Goal: Information Seeking & Learning: Check status

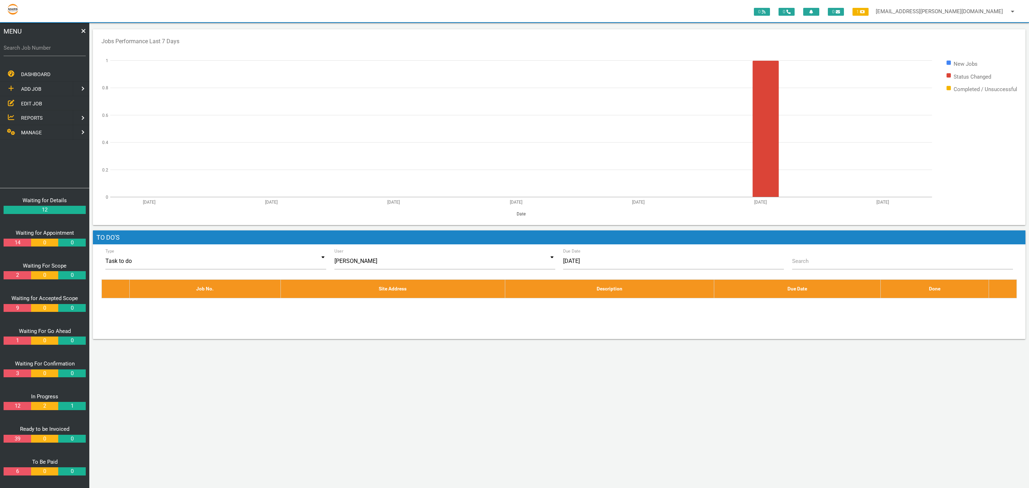
click at [60, 48] on label "Search Job Number" at bounding box center [45, 48] width 82 height 8
click at [60, 48] on input "Search Job Number" at bounding box center [45, 48] width 82 height 16
type input "1356"
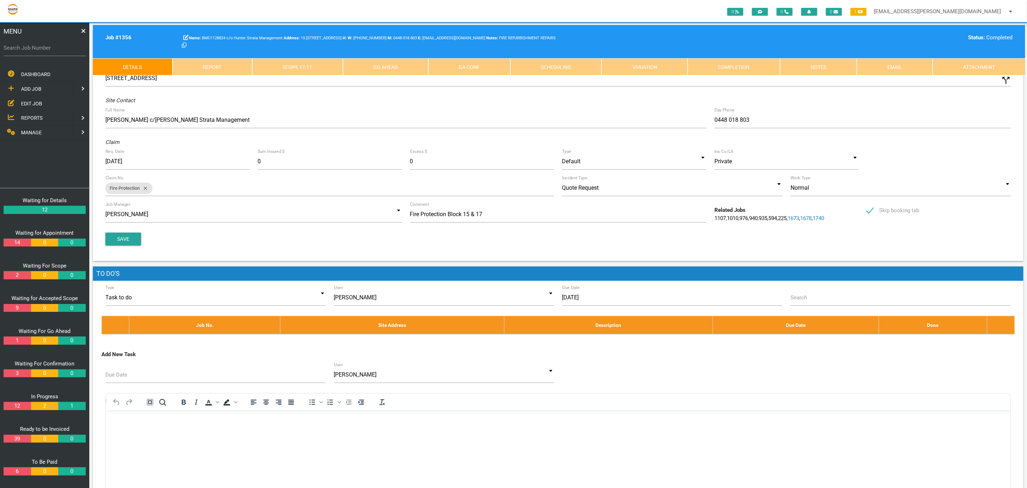
click at [289, 68] on link "Scope 17 - 11" at bounding box center [297, 66] width 91 height 17
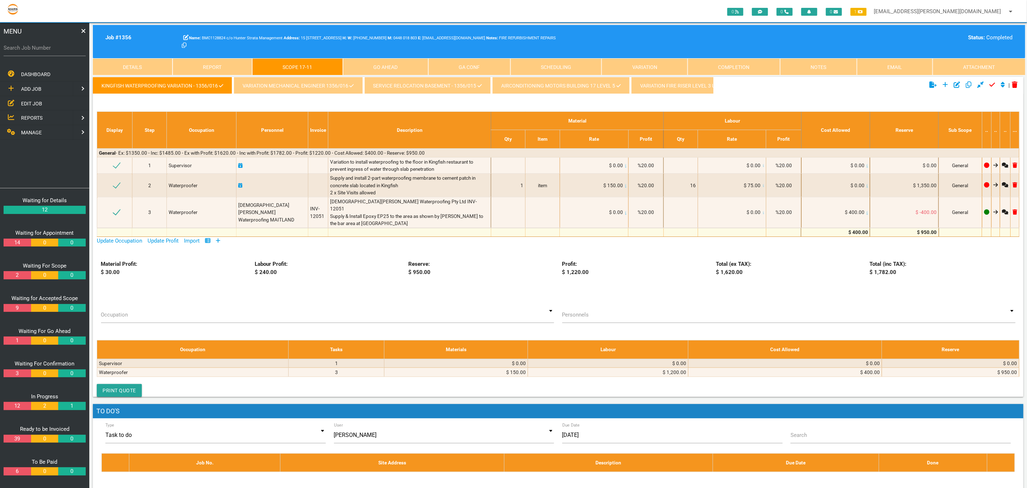
click at [135, 93] on link "kingfish waterproofing variation - 1356/016" at bounding box center [162, 85] width 139 height 17
click at [461, 85] on link "CARPARK GROUND FLOOR COMMON AREA PENETRATIONS 15-17 - 1356/001 - BMC1128824" at bounding box center [488, 85] width 232 height 17
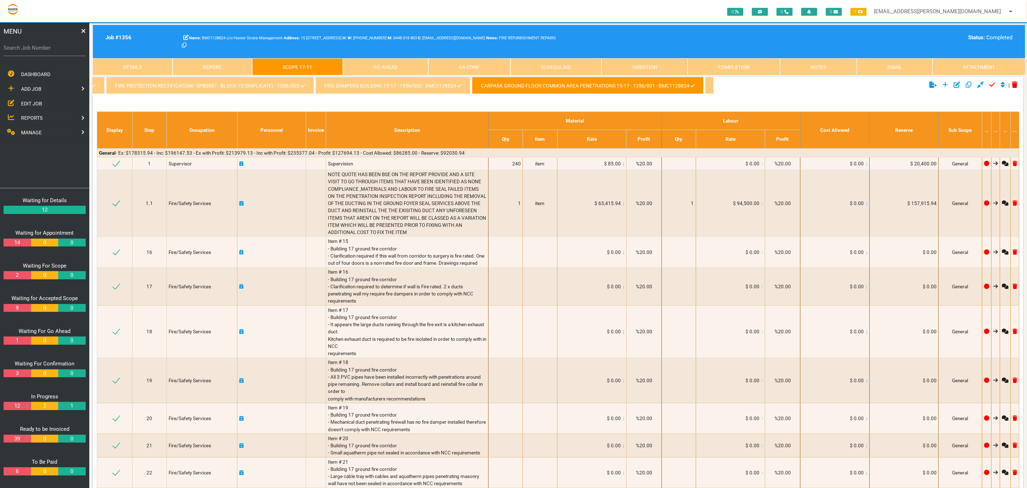
scroll to position [0, 2104]
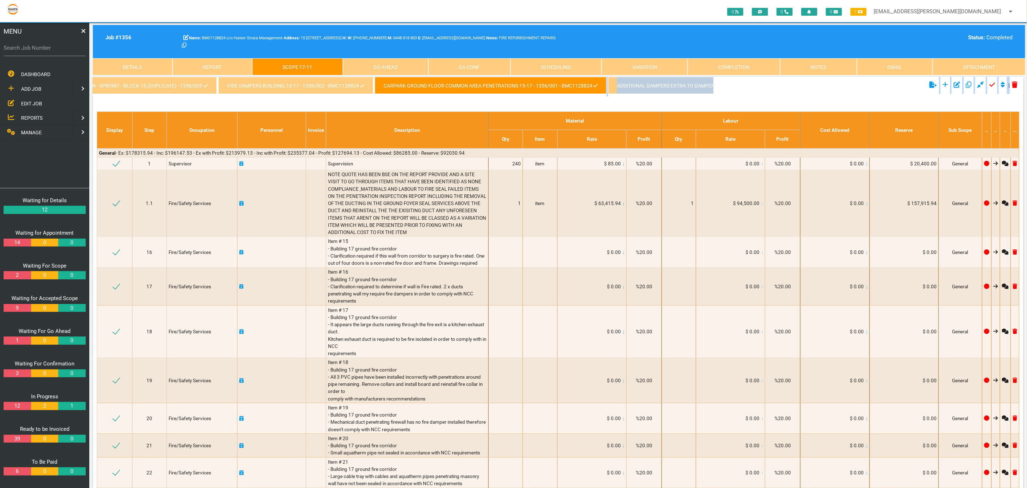
drag, startPoint x: 468, startPoint y: 99, endPoint x: 456, endPoint y: 101, distance: 12.0
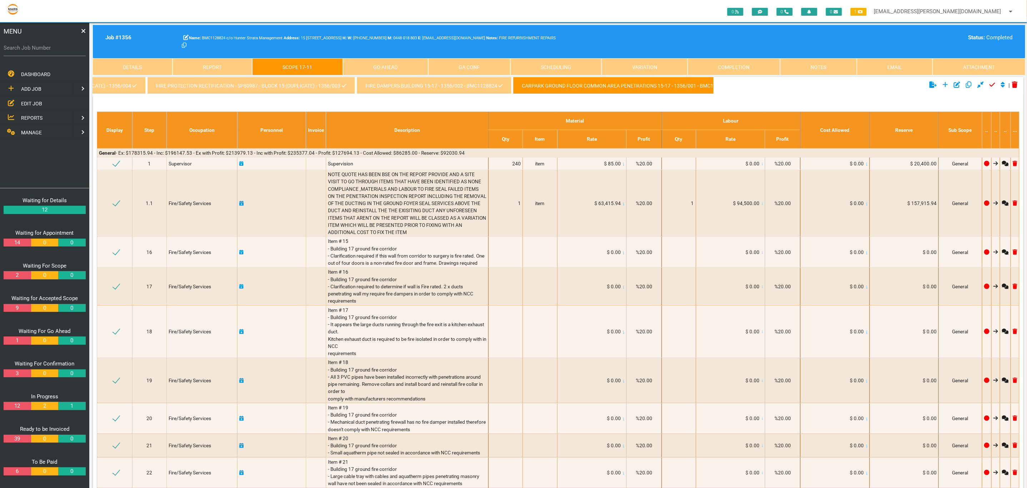
scroll to position [0, 2124]
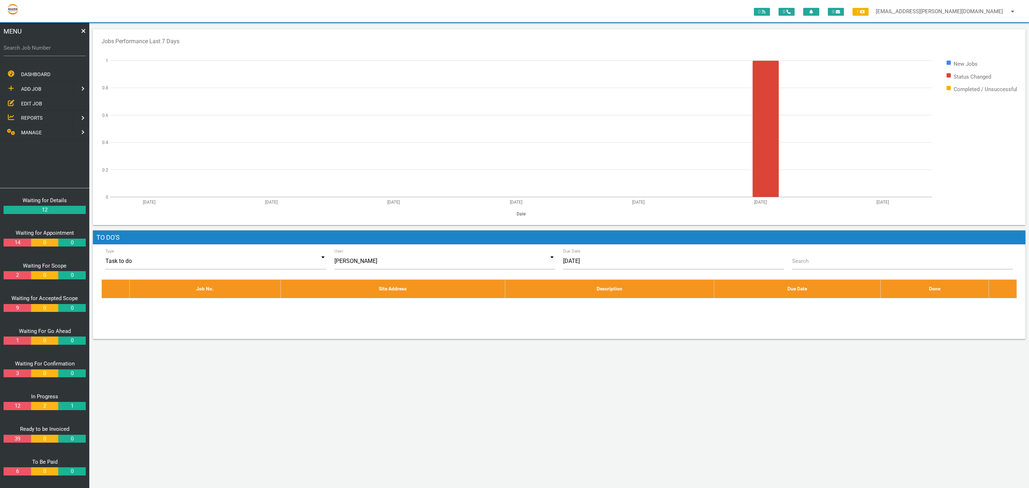
click at [66, 34] on div "MENU" at bounding box center [44, 31] width 89 height 17
click at [61, 44] on label "Search Job Number" at bounding box center [45, 48] width 82 height 8
click at [61, 43] on input "Search Job Number" at bounding box center [45, 48] width 82 height 16
type input "1750"
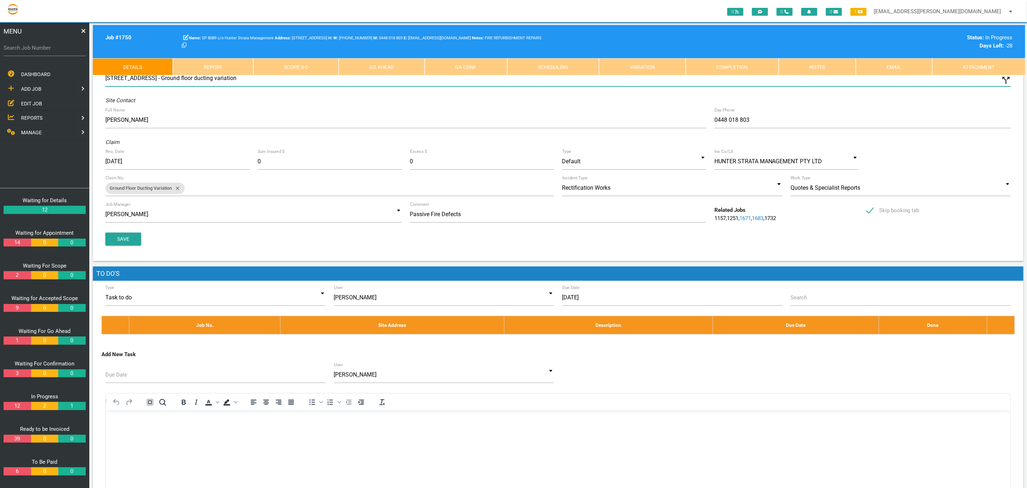
click at [959, 77] on input "15-17 Honeysuckle Dr, Newcastle NSW 2300, Australia - Ground floor ducting vari…" at bounding box center [558, 78] width 906 height 16
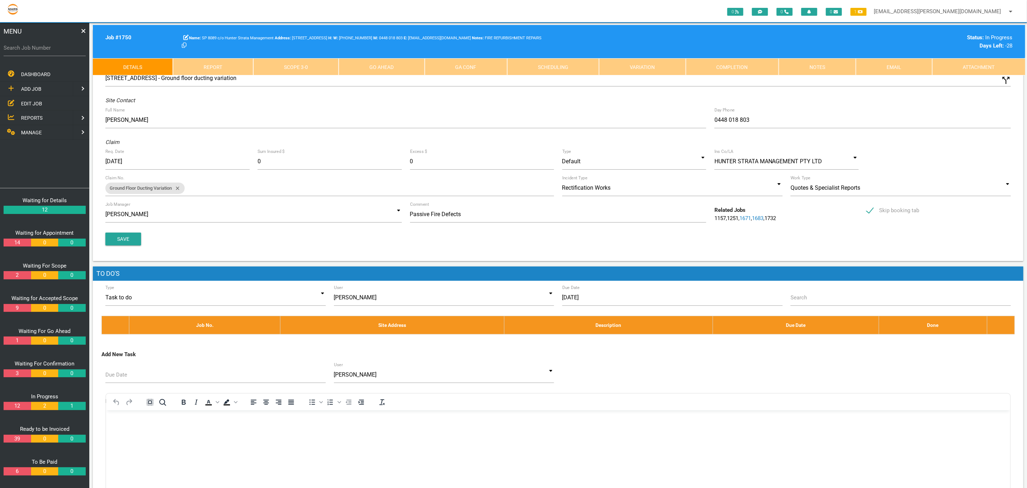
click at [966, 65] on link "Attachment" at bounding box center [978, 66] width 93 height 17
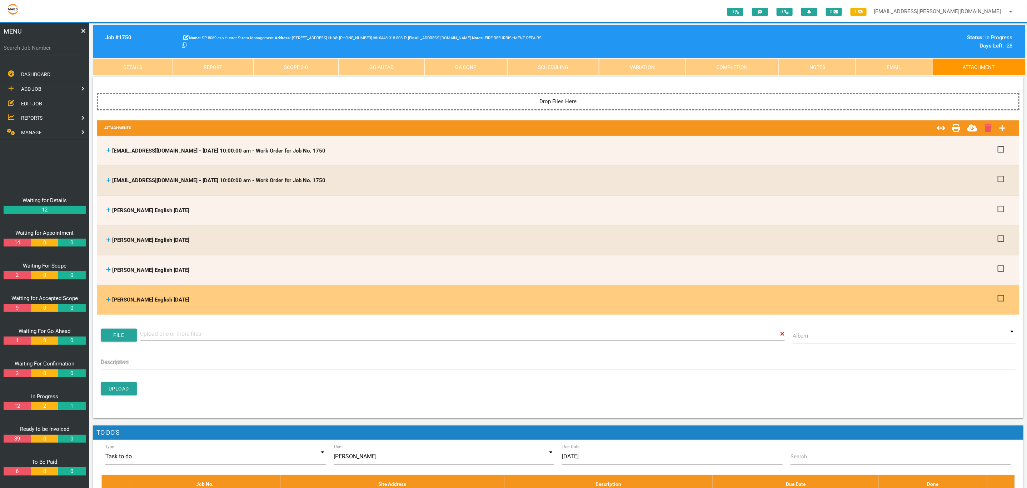
click at [106, 299] on icon at bounding box center [108, 299] width 5 height 5
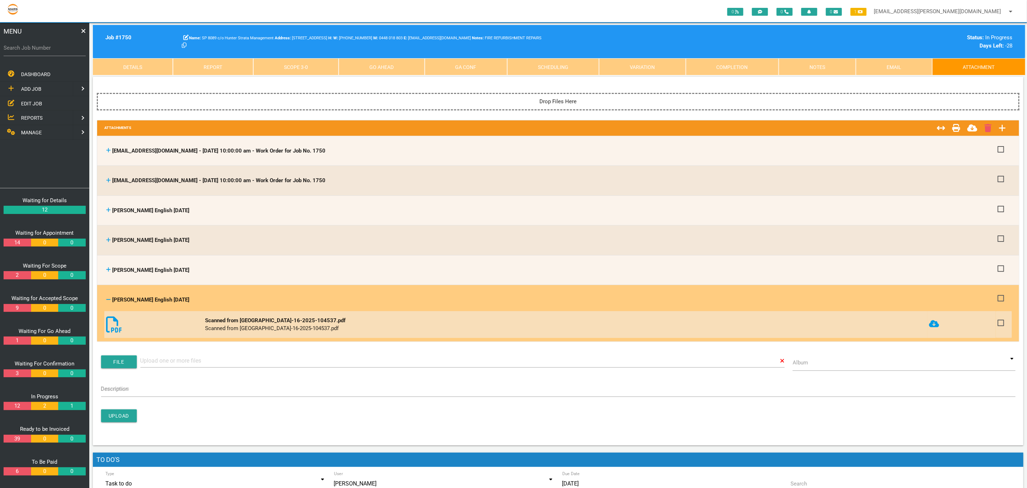
click at [107, 299] on icon at bounding box center [108, 299] width 4 height 1
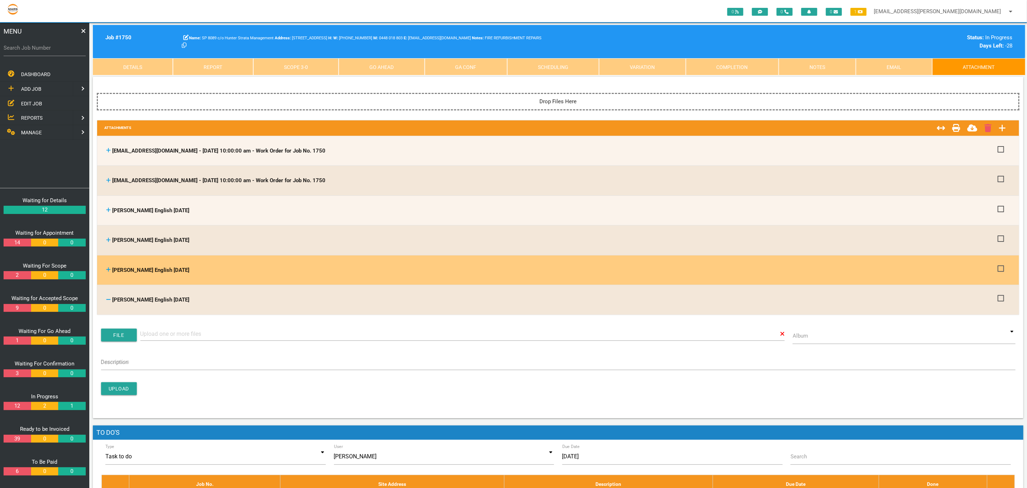
click at [110, 267] on icon at bounding box center [108, 269] width 5 height 5
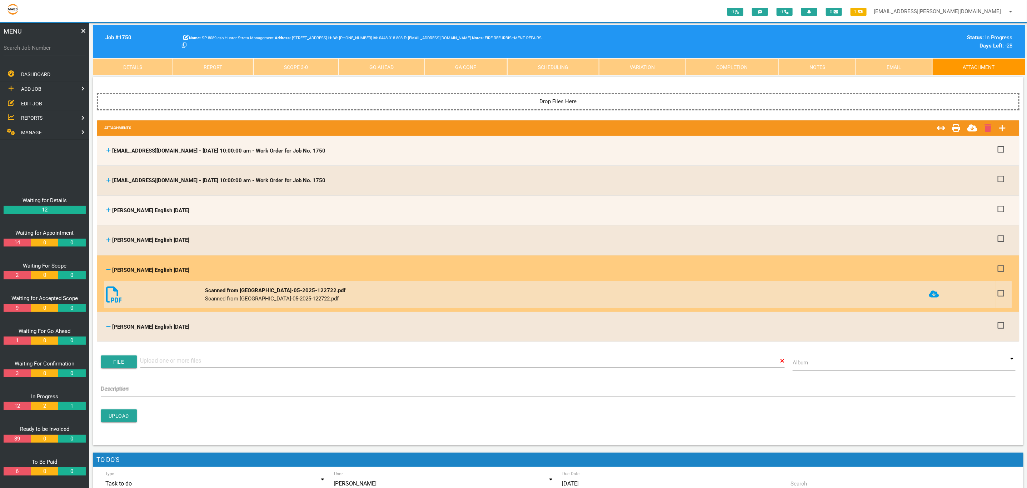
click at [110, 267] on icon at bounding box center [108, 269] width 5 height 5
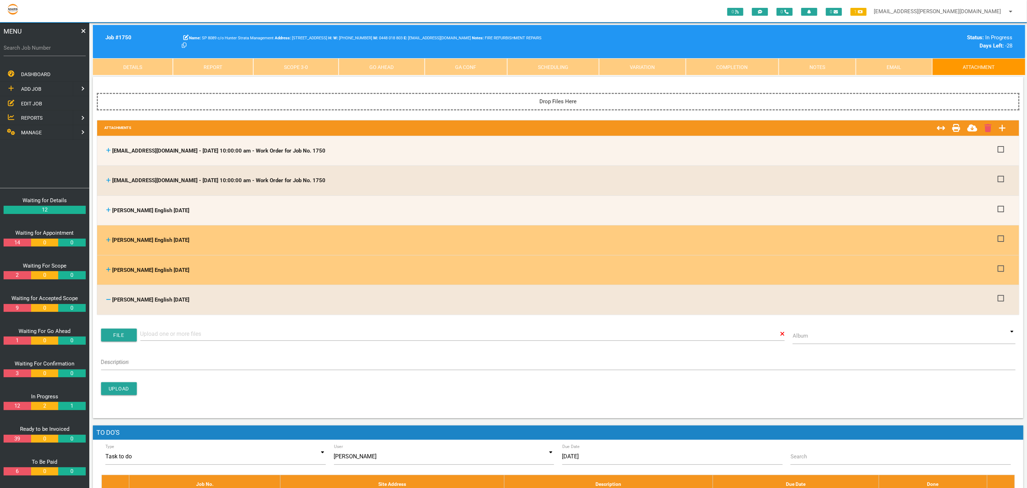
click at [108, 245] on th "Roxanne English 05/08/2025 Roxanne English 05/08/2025" at bounding box center [550, 240] width 892 height 23
click at [107, 240] on icon at bounding box center [108, 239] width 5 height 5
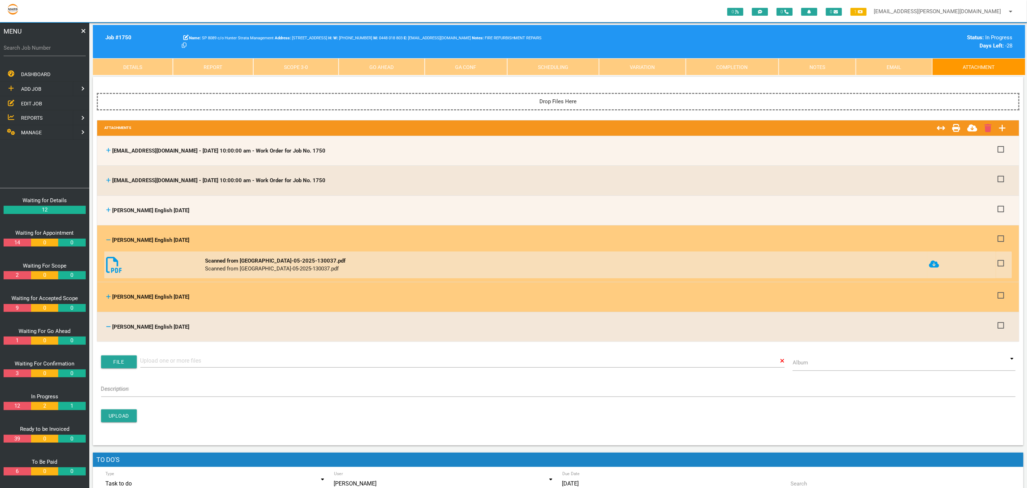
click at [107, 240] on icon at bounding box center [108, 239] width 5 height 5
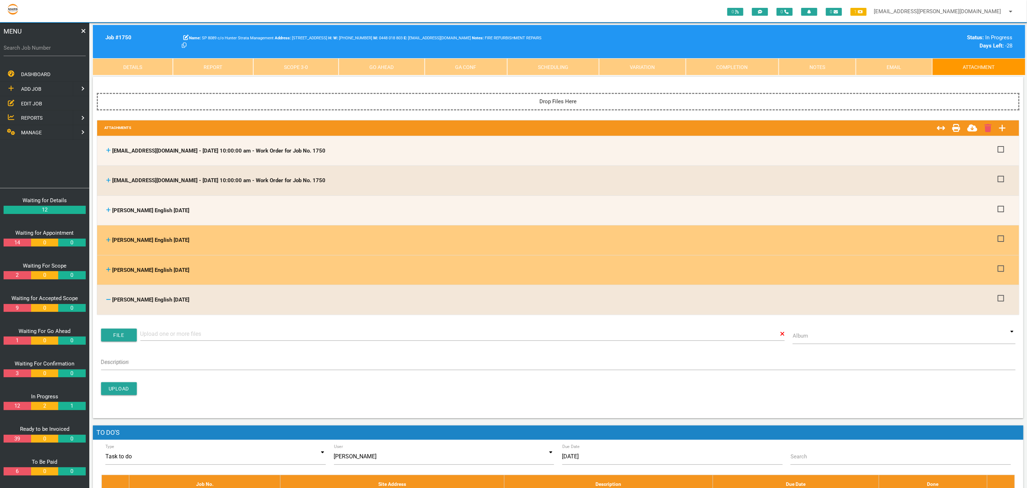
click at [162, 71] on link "Details" at bounding box center [133, 66] width 80 height 17
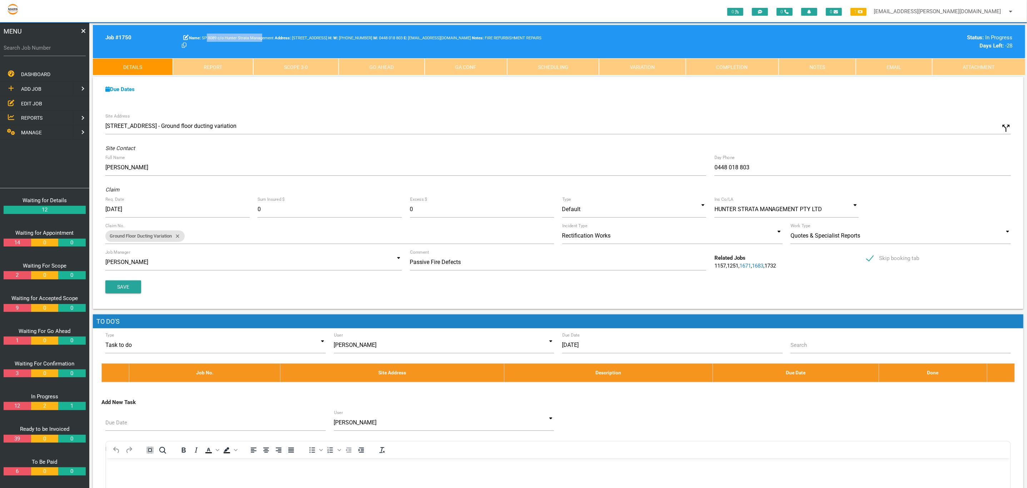
drag, startPoint x: 206, startPoint y: 39, endPoint x: 262, endPoint y: 30, distance: 56.7
click at [262, 30] on div "Job # 1750 SP 8089 c/o Hunter Strata Management 19 Honeysuckle Dr, Newcastle NS…" at bounding box center [559, 41] width 932 height 33
click at [457, 94] on div "Due Dates Waiting for Appointment From 07/02/2025 To 13/02/2025 Waiting For Sco…" at bounding box center [558, 93] width 931 height 33
drag, startPoint x: 297, startPoint y: 73, endPoint x: 338, endPoint y: 75, distance: 40.8
click at [297, 73] on link "Scope 3 - 0" at bounding box center [295, 66] width 85 height 17
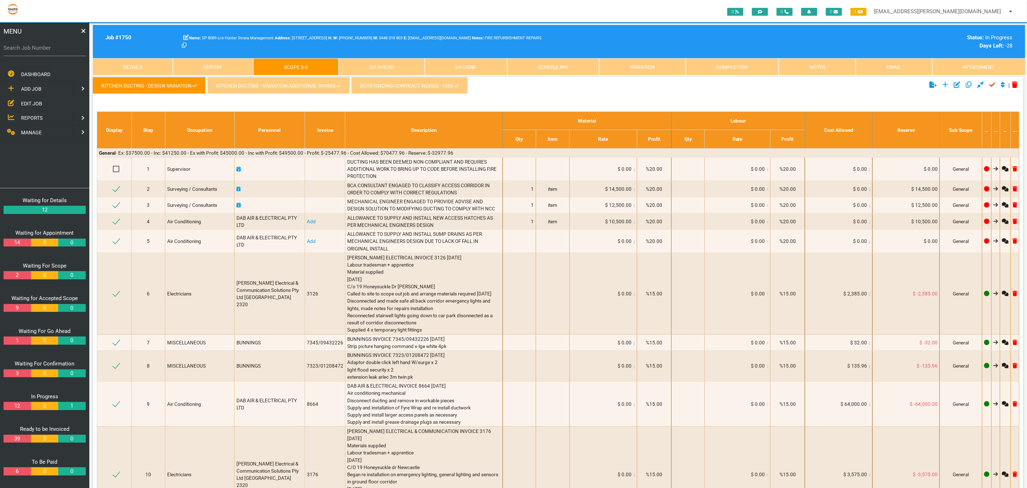
click at [415, 85] on link "OUTSTANDING CONTRACT WORKS - 1356" at bounding box center [409, 85] width 117 height 17
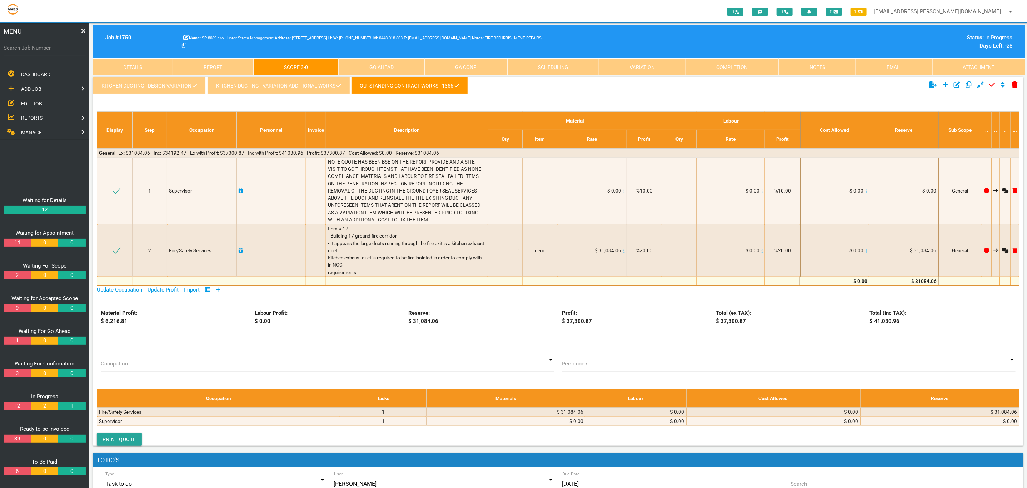
click at [155, 70] on link "Details" at bounding box center [133, 66] width 80 height 17
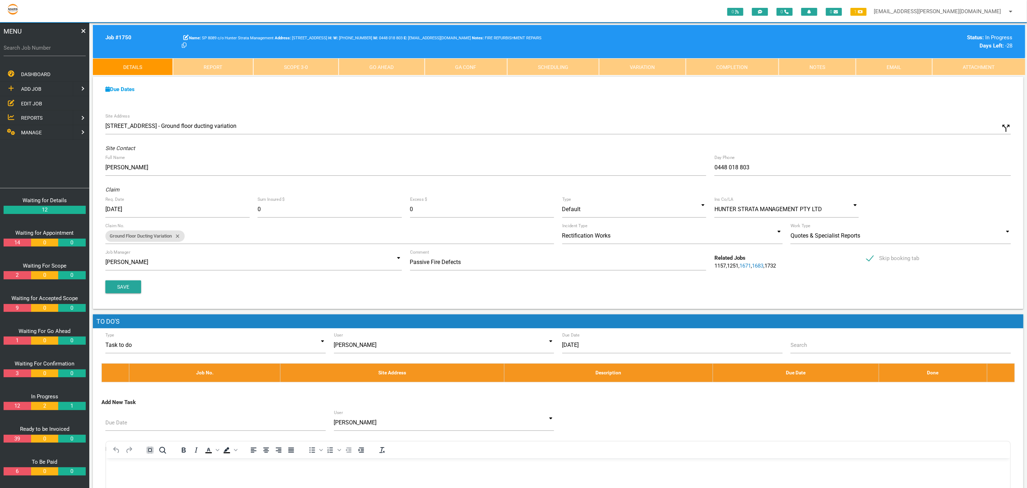
click at [319, 75] on main "Job # 1750 SP 8089 c/o Hunter Strata Management 19 Honeysuckle Dr, Newcastle NS…" at bounding box center [558, 334] width 938 height 622
click at [319, 71] on link "Scope 3 - 0" at bounding box center [295, 66] width 85 height 17
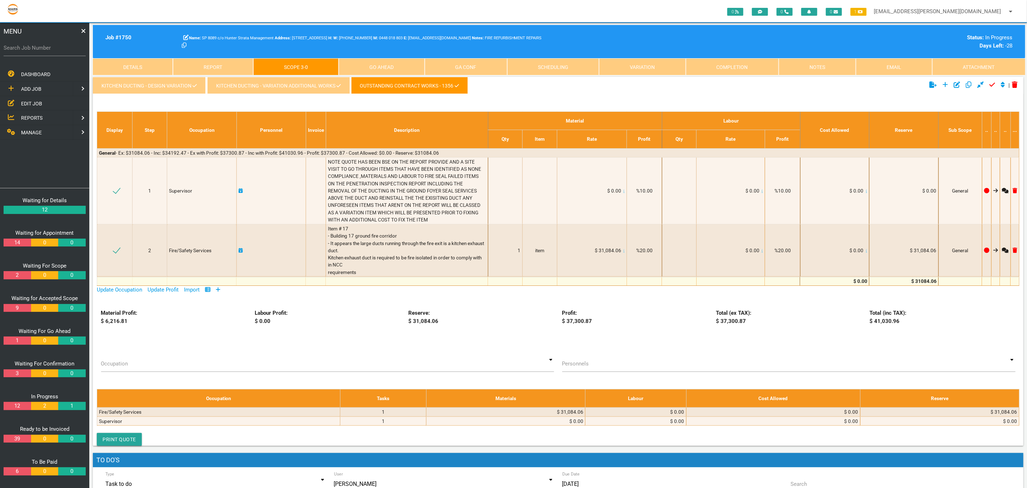
click at [752, 65] on link "Completion" at bounding box center [732, 66] width 93 height 17
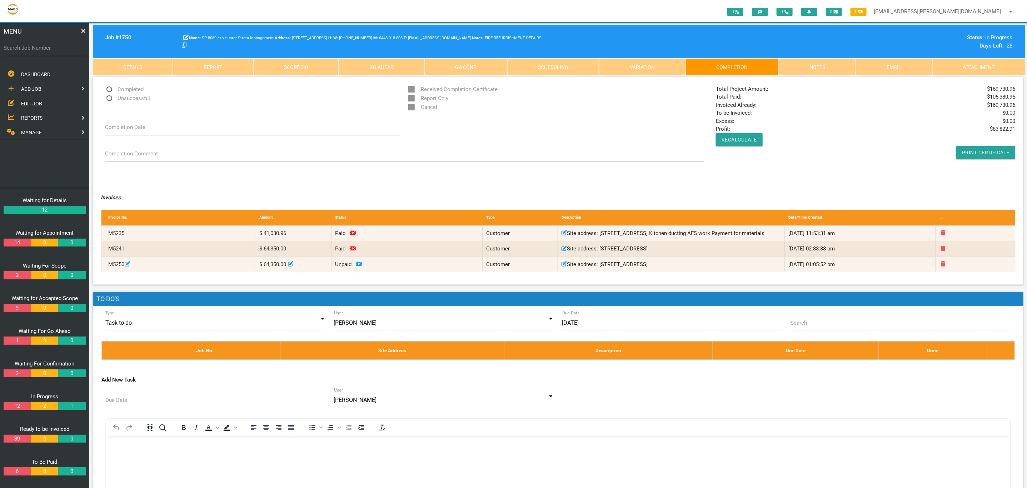
drag, startPoint x: 416, startPoint y: 294, endPoint x: 689, endPoint y: 444, distance: 311.8
click at [680, 434] on div "To open the popup, press Shift+Enter To open the popup, press Shift+Enter To op…" at bounding box center [558, 427] width 904 height 14
click at [143, 64] on link "Details" at bounding box center [133, 66] width 80 height 17
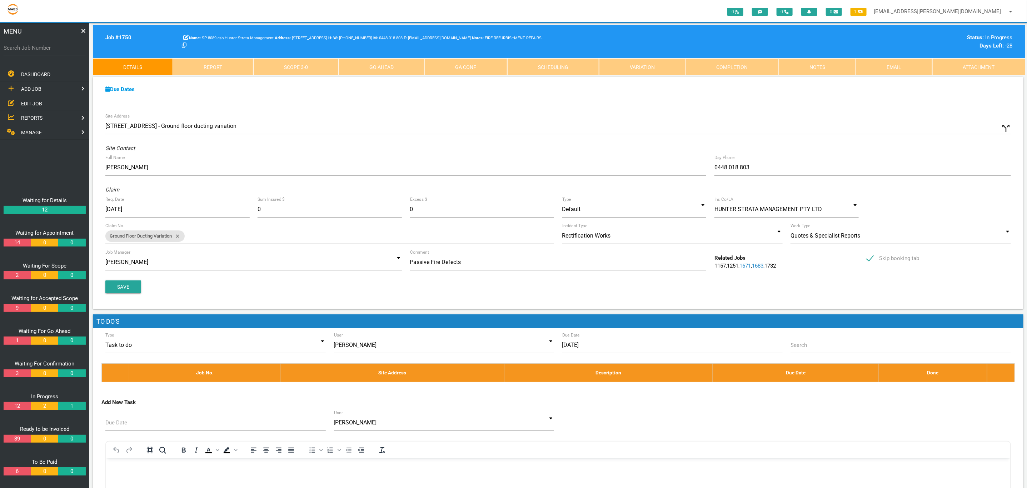
click at [729, 75] on link "Completion" at bounding box center [732, 66] width 93 height 17
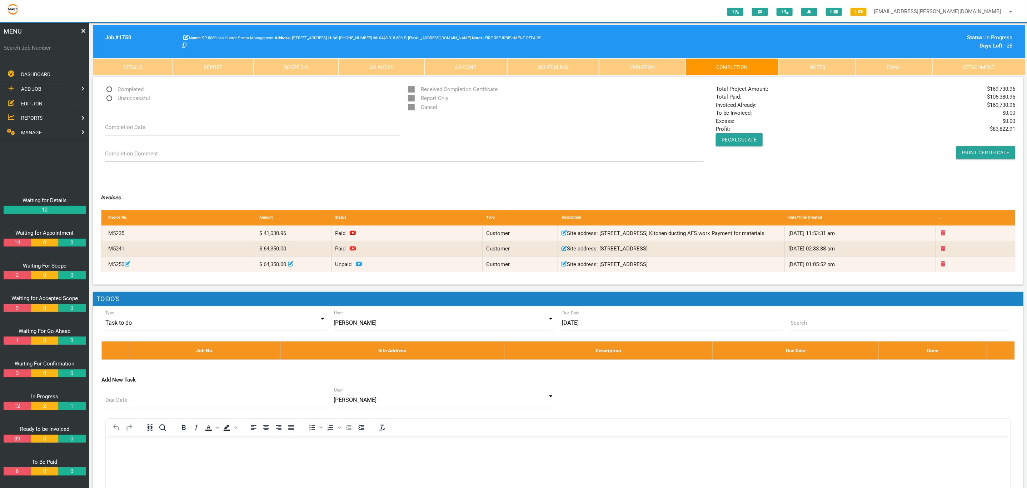
click at [45, 72] on span "DASHBOARD" at bounding box center [35, 74] width 29 height 6
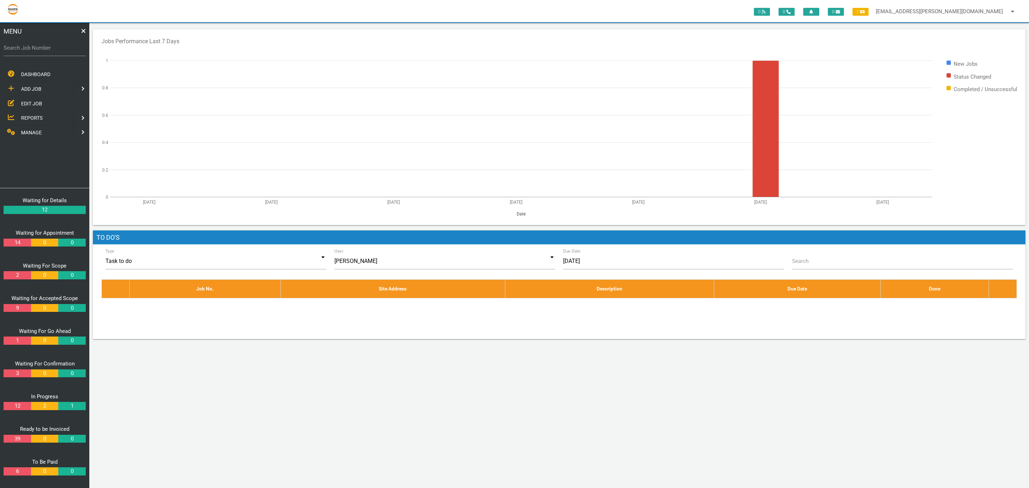
drag, startPoint x: 434, startPoint y: 371, endPoint x: 423, endPoint y: 376, distance: 11.8
click at [434, 371] on div "0 0 0 1 kieran.lowe@marsbuilding.com.au arrow_drop_down Account Preferences Log…" at bounding box center [558, 255] width 939 height 465
